Goal: Task Accomplishment & Management: Complete application form

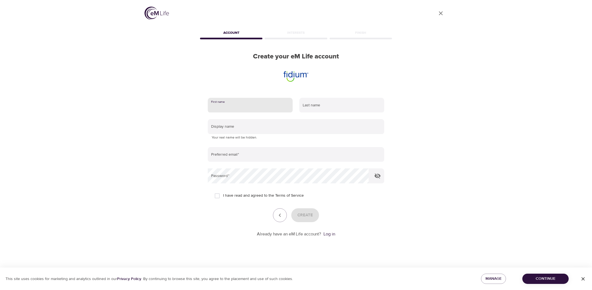
click at [233, 105] on input "text" at bounding box center [250, 105] width 85 height 15
type input "Brian"
type input "Keller"
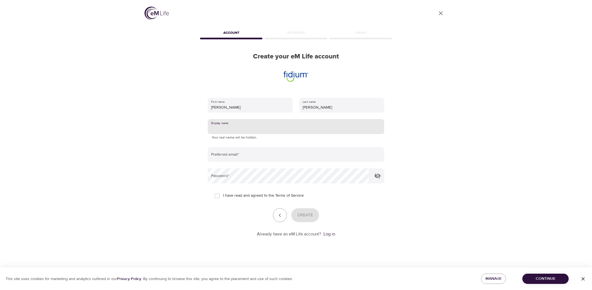
click at [236, 128] on input "text" at bounding box center [296, 126] width 176 height 15
click at [214, 130] on input "keller" at bounding box center [296, 126] width 176 height 15
click at [212, 132] on input "keller" at bounding box center [296, 126] width 176 height 15
type input "w"
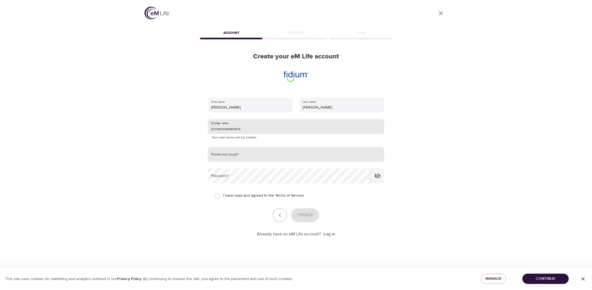
type input "screennamehere"
click at [241, 155] on input "email" at bounding box center [296, 154] width 176 height 15
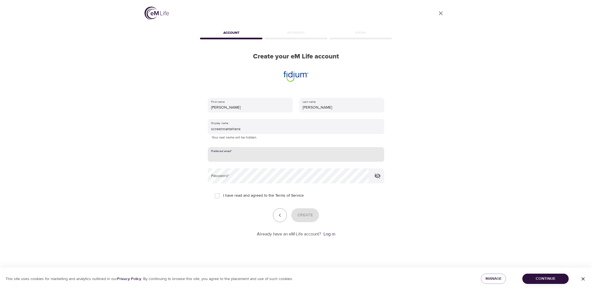
type input "brian.keller@consolidated.com"
click at [227, 195] on span "I have read and agreed to the Terms of Service" at bounding box center [263, 196] width 81 height 6
click at [223, 195] on input "I have read and agreed to the Terms of Service" at bounding box center [217, 196] width 12 height 12
checkbox input "true"
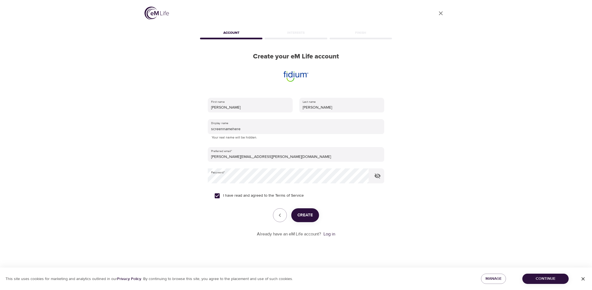
click at [307, 215] on span "Create" at bounding box center [305, 215] width 16 height 7
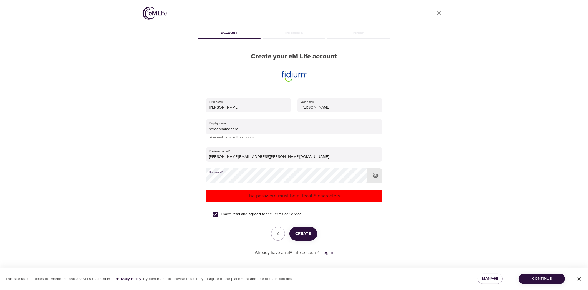
click at [304, 233] on span "Create" at bounding box center [303, 234] width 16 height 7
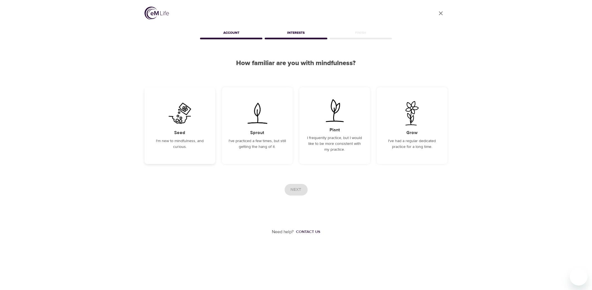
click at [178, 117] on img at bounding box center [180, 113] width 28 height 24
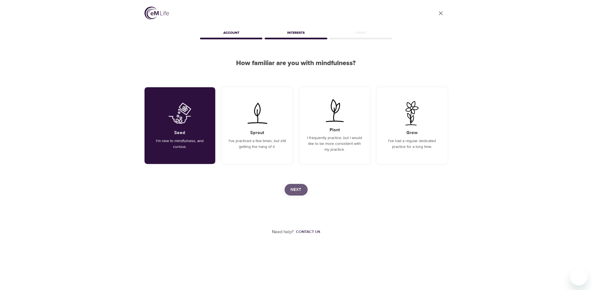
click at [298, 188] on span "Next" at bounding box center [296, 189] width 11 height 7
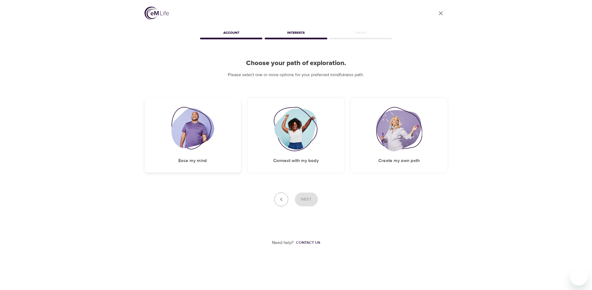
click at [194, 125] on img at bounding box center [192, 129] width 43 height 44
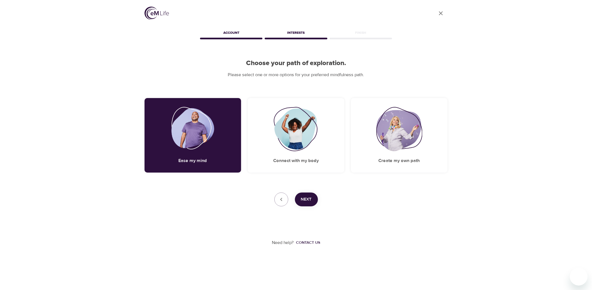
click at [309, 199] on span "Next" at bounding box center [306, 199] width 11 height 7
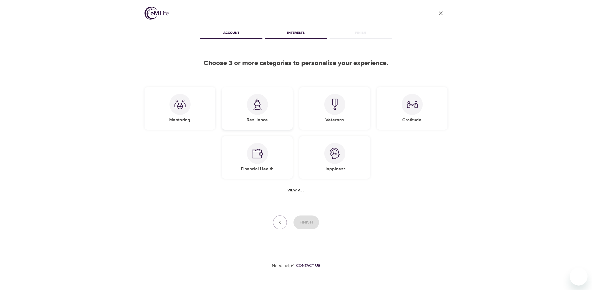
click at [257, 103] on img at bounding box center [257, 104] width 11 height 11
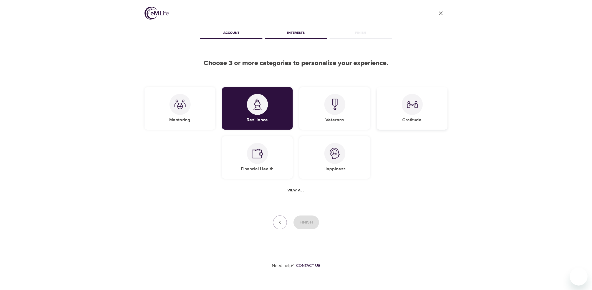
click at [416, 105] on img at bounding box center [412, 104] width 11 height 11
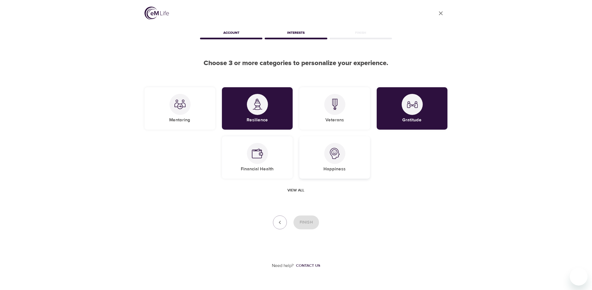
click at [335, 156] on img at bounding box center [334, 153] width 11 height 11
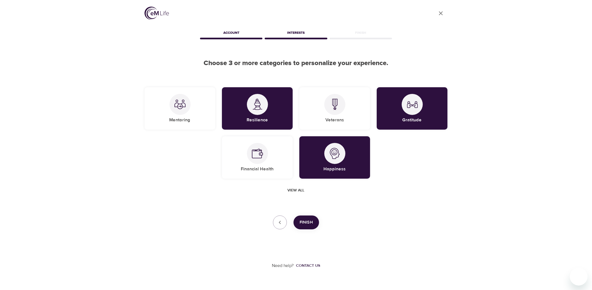
click at [304, 223] on span "Finish" at bounding box center [306, 222] width 13 height 7
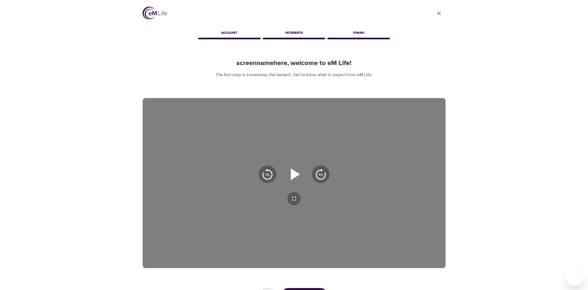
click at [295, 173] on icon "button" at bounding box center [295, 175] width 9 height 12
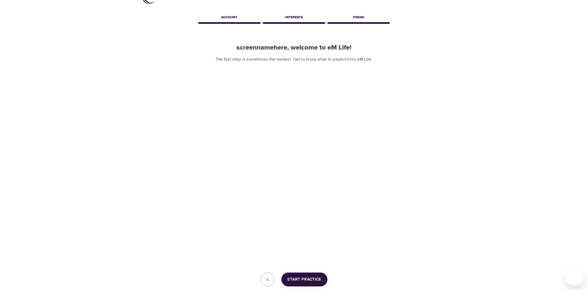
scroll to position [51, 0]
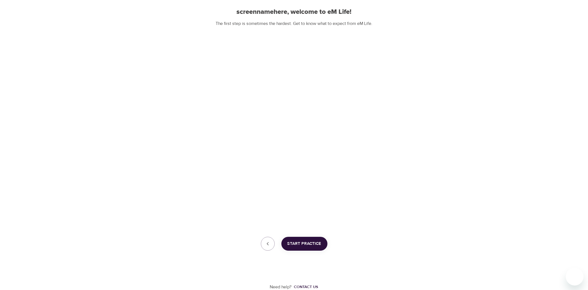
click at [307, 246] on span "Start Practice" at bounding box center [304, 244] width 34 height 7
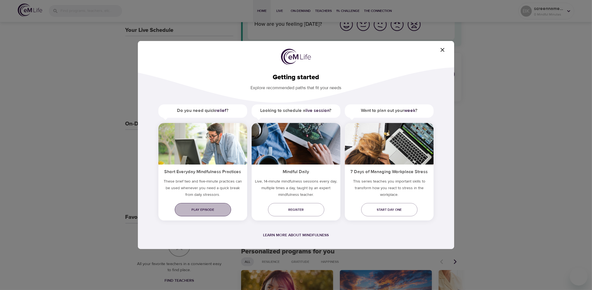
click at [196, 208] on span "Play episode" at bounding box center [202, 210] width 47 height 6
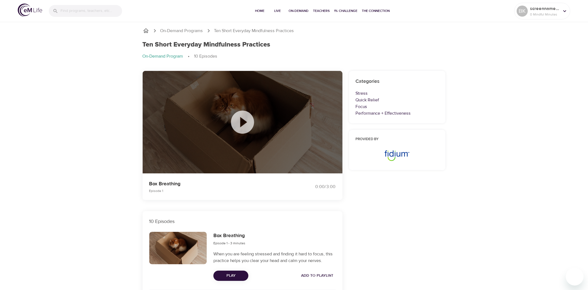
click at [246, 122] on icon at bounding box center [243, 122] width 28 height 28
